Goal: Check status: Check status

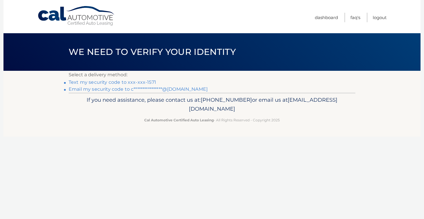
click at [147, 82] on link "Text my security code to xxx-xxx-1571" at bounding box center [112, 82] width 87 height 5
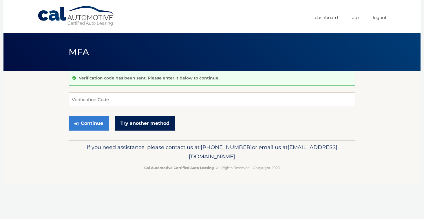
click at [146, 123] on link "Try another method" at bounding box center [145, 123] width 60 height 14
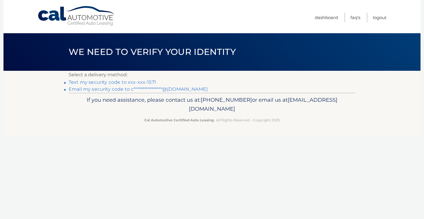
click at [166, 89] on link "**********" at bounding box center [138, 89] width 139 height 5
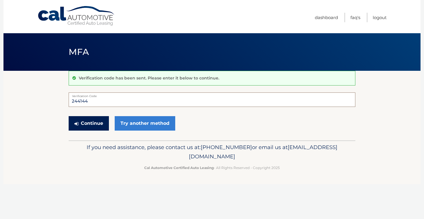
type input "244144"
click at [95, 123] on button "Continue" at bounding box center [89, 123] width 40 height 14
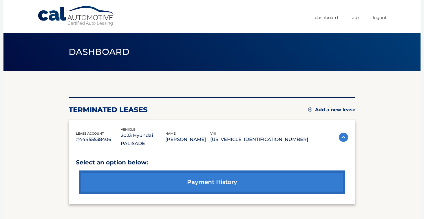
click at [346, 134] on img at bounding box center [343, 137] width 9 height 9
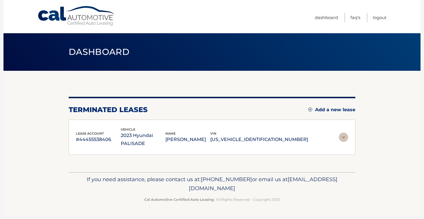
click at [346, 134] on img at bounding box center [343, 137] width 9 height 9
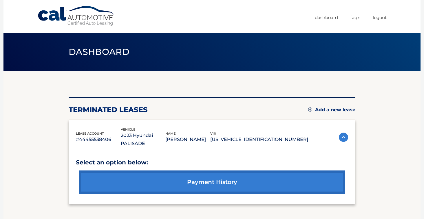
click at [291, 136] on p "[US_VEHICLE_IDENTIFICATION_NUMBER]" at bounding box center [259, 140] width 98 height 8
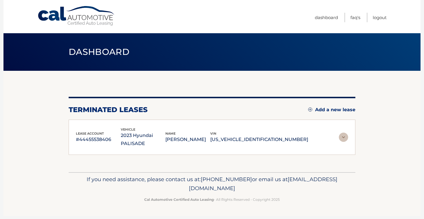
click at [339, 133] on img at bounding box center [343, 137] width 9 height 9
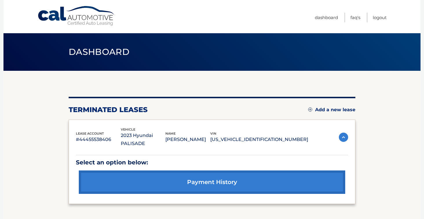
click at [241, 171] on link "payment history" at bounding box center [212, 182] width 266 height 23
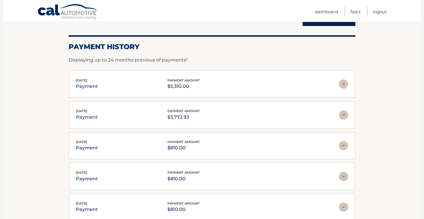
scroll to position [71, 0]
click at [285, 111] on div "Sep 18, 2025 payment payment amount $3,772.93" at bounding box center [207, 114] width 263 height 13
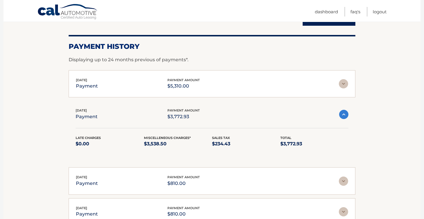
click at [259, 82] on div "Sep 18, 2025 payment payment amount $5,310.00" at bounding box center [207, 84] width 263 height 13
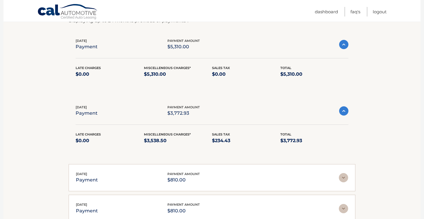
scroll to position [111, 0]
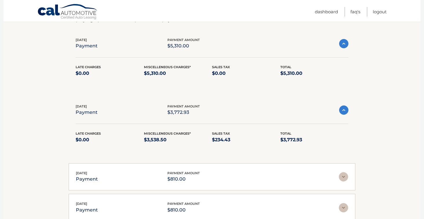
click at [235, 182] on div "Aug 04, 2025 payment payment amount $810.00" at bounding box center [207, 177] width 263 height 13
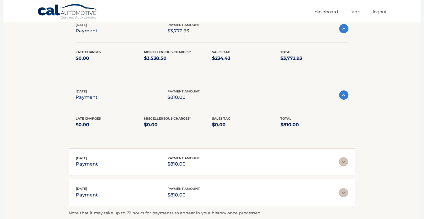
scroll to position [193, 0]
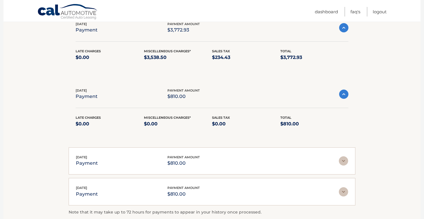
click at [246, 165] on div "Jul 02, 2025 payment payment amount $810.00" at bounding box center [207, 161] width 263 height 13
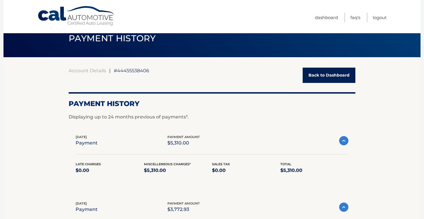
scroll to position [10, 0]
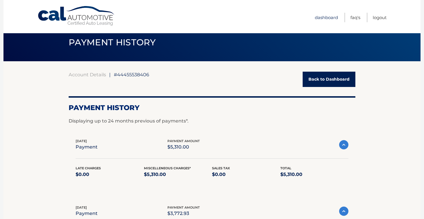
click at [332, 16] on link "Dashboard" at bounding box center [326, 18] width 23 height 10
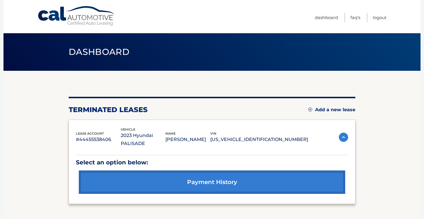
click at [272, 136] on p "KM8R3DGE1PU533805" at bounding box center [259, 140] width 98 height 8
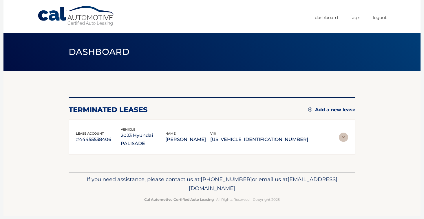
click at [102, 136] on p "#44455538406" at bounding box center [98, 140] width 45 height 8
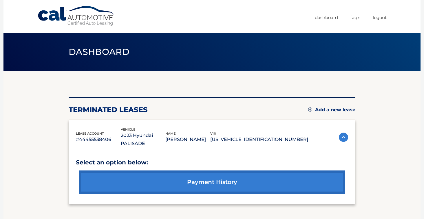
click at [102, 136] on p "#44455538406" at bounding box center [98, 140] width 45 height 8
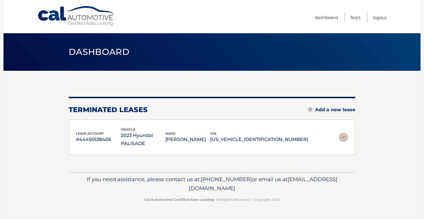
click at [102, 136] on p "#44455538406" at bounding box center [98, 140] width 45 height 8
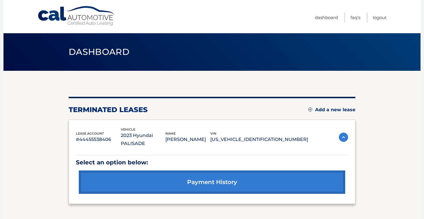
click at [166, 137] on p "2023 Hyundai PALISADE" at bounding box center [143, 140] width 45 height 16
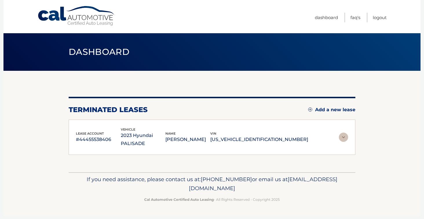
click at [107, 53] on span "Dashboard" at bounding box center [99, 52] width 61 height 11
click at [166, 139] on p "2023 Hyundai PALISADE" at bounding box center [143, 140] width 45 height 16
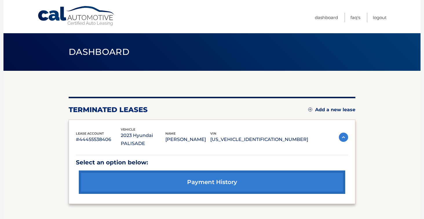
click at [284, 136] on p "KM8R3DGE1PU533805" at bounding box center [259, 140] width 98 height 8
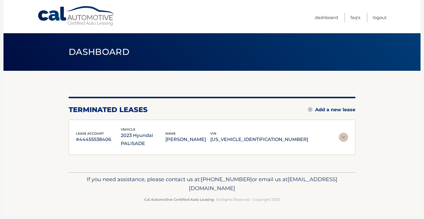
click at [340, 136] on img at bounding box center [343, 137] width 9 height 9
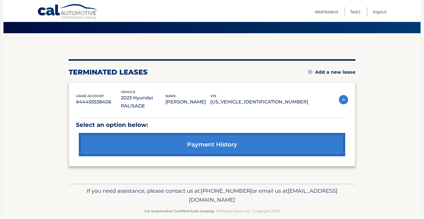
scroll to position [37, 0]
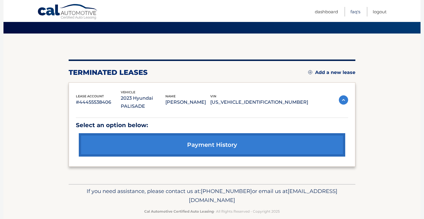
click at [357, 13] on link "FAQ's" at bounding box center [355, 12] width 10 height 10
click at [80, 98] on p "#44455538406" at bounding box center [98, 102] width 45 height 8
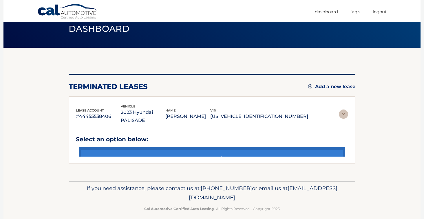
scroll to position [0, 0]
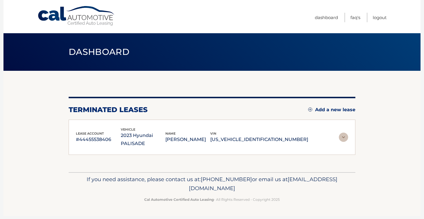
click at [135, 131] on span "vehicle" at bounding box center [128, 130] width 14 height 4
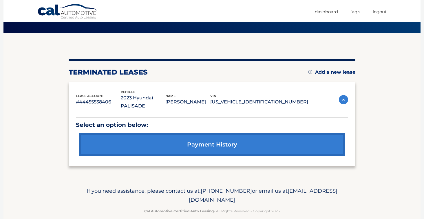
scroll to position [37, 0]
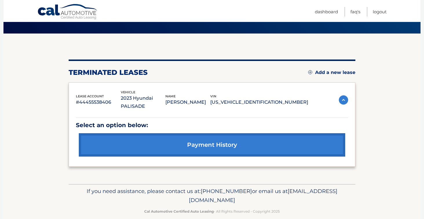
click at [243, 138] on link "payment history" at bounding box center [212, 144] width 266 height 23
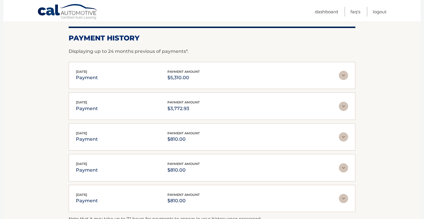
scroll to position [100, 0]
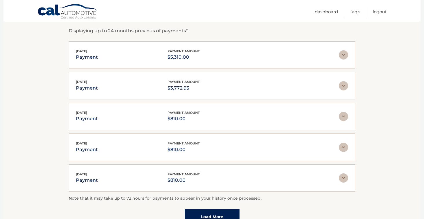
click at [188, 87] on p "$3,772.93" at bounding box center [183, 88] width 32 height 8
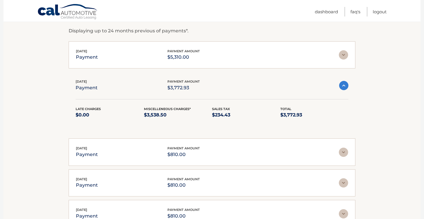
click at [182, 56] on p "$5,310.00" at bounding box center [183, 57] width 32 height 8
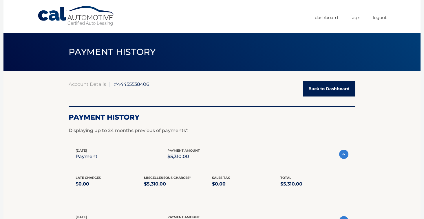
scroll to position [0, 0]
click at [337, 94] on link "Back to Dashboard" at bounding box center [328, 88] width 53 height 15
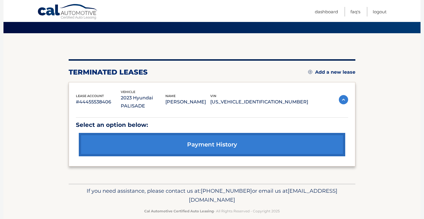
scroll to position [37, 0]
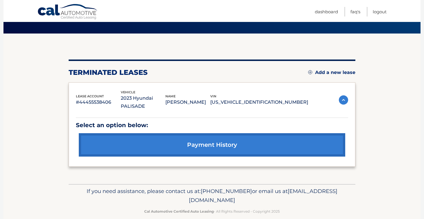
click at [345, 96] on img at bounding box center [343, 100] width 9 height 9
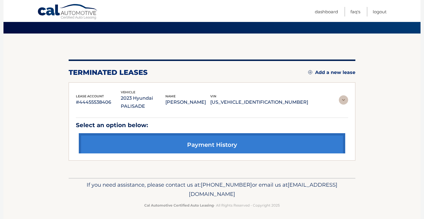
scroll to position [0, 0]
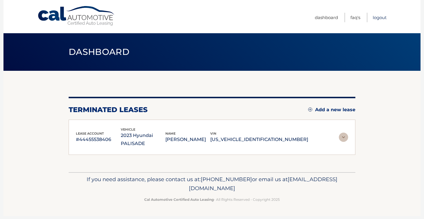
click at [377, 15] on link "Logout" at bounding box center [379, 18] width 14 height 10
